Goal: Task Accomplishment & Management: Use online tool/utility

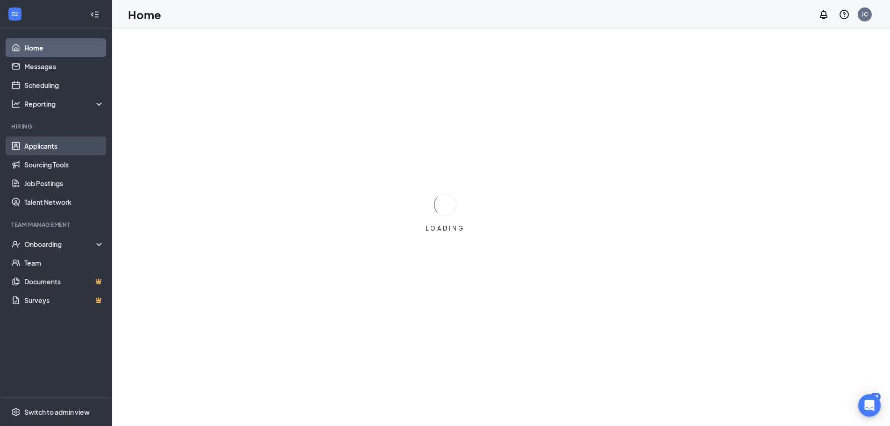
click at [55, 143] on link "Applicants" at bounding box center [64, 145] width 80 height 19
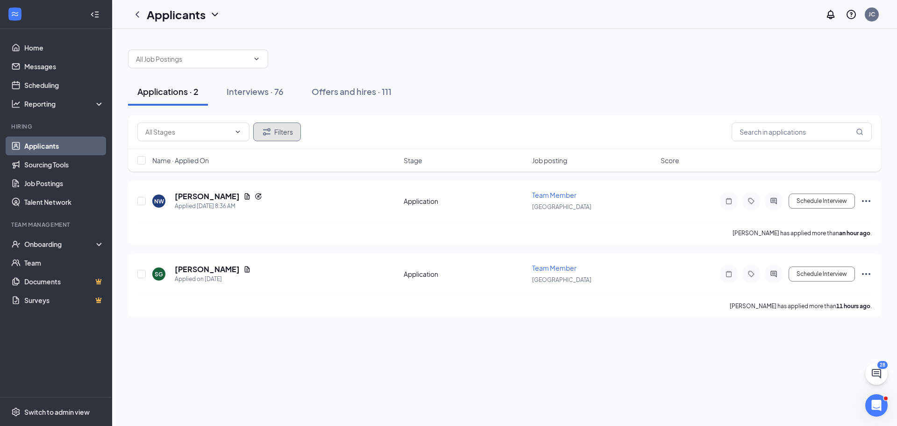
click at [278, 128] on button "Filters" at bounding box center [277, 131] width 48 height 19
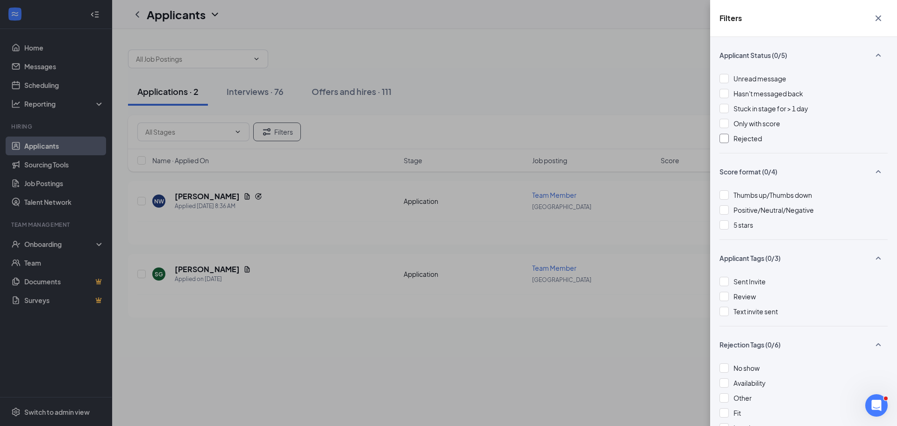
click at [739, 138] on span "Rejected" at bounding box center [747, 138] width 28 height 8
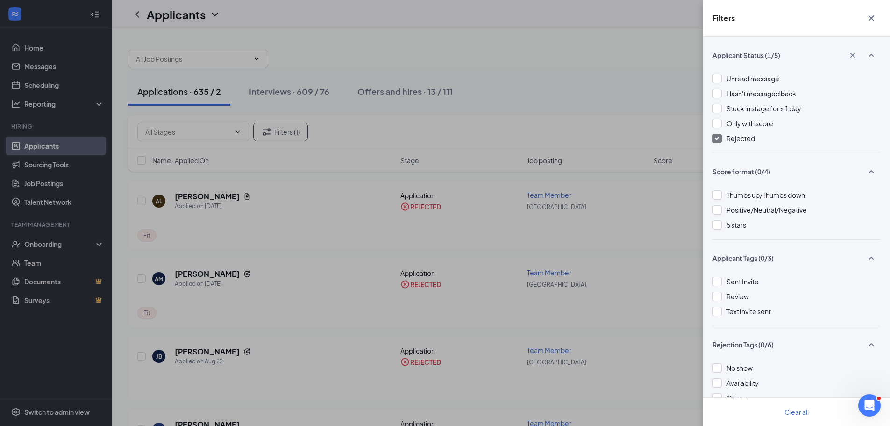
click at [576, 247] on div "Filters Applicant Status (1/5) Unread message Hasn't messaged back Stuck in sta…" at bounding box center [445, 213] width 890 height 426
drag, startPoint x: 629, startPoint y: 109, endPoint x: 780, endPoint y: 117, distance: 150.6
click at [629, 108] on div "Filters Applicant Status (1/5) Unread message Hasn't messaged back Stuck in sta…" at bounding box center [445, 213] width 890 height 426
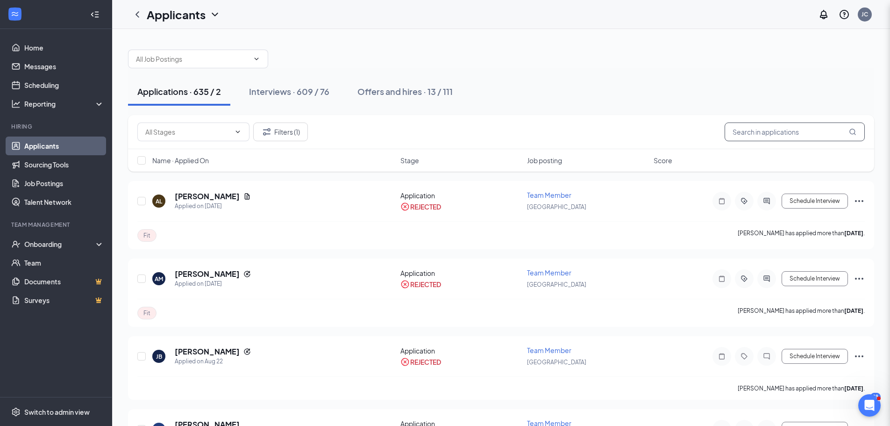
click at [785, 126] on input "text" at bounding box center [794, 131] width 140 height 19
click at [792, 136] on input "mara" at bounding box center [794, 131] width 140 height 19
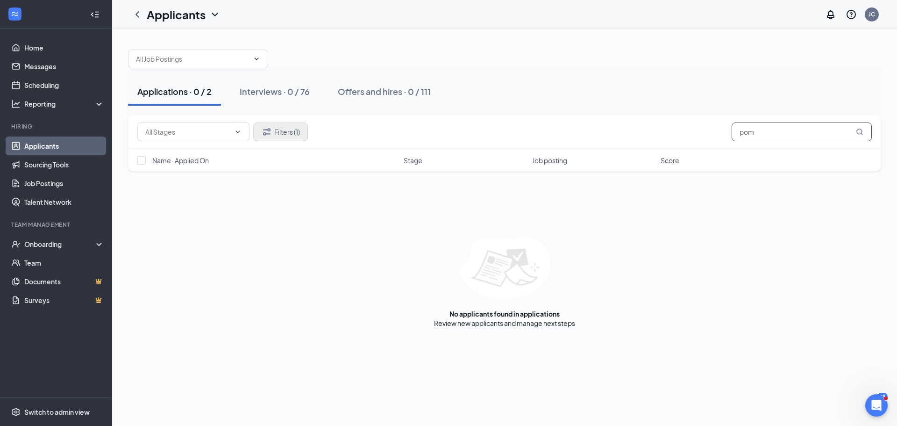
type input "pom"
click at [305, 128] on button "Filters (1)" at bounding box center [280, 131] width 55 height 19
